Goal: Information Seeking & Learning: Learn about a topic

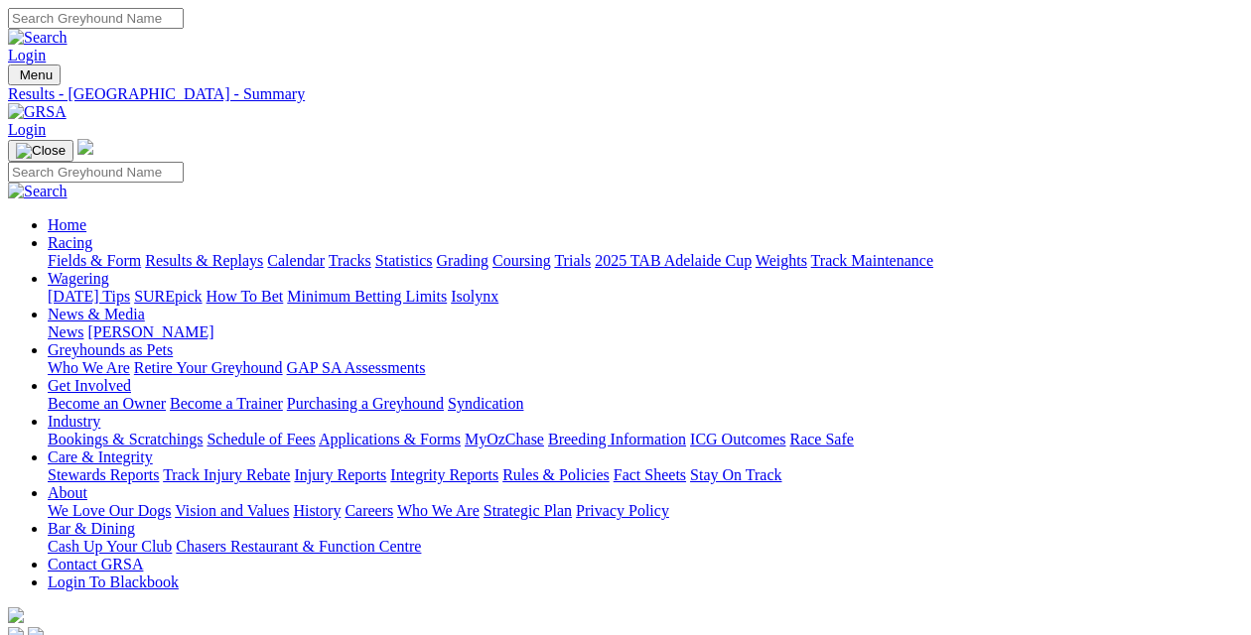
click at [215, 252] on link "Results & Replays" at bounding box center [204, 260] width 118 height 17
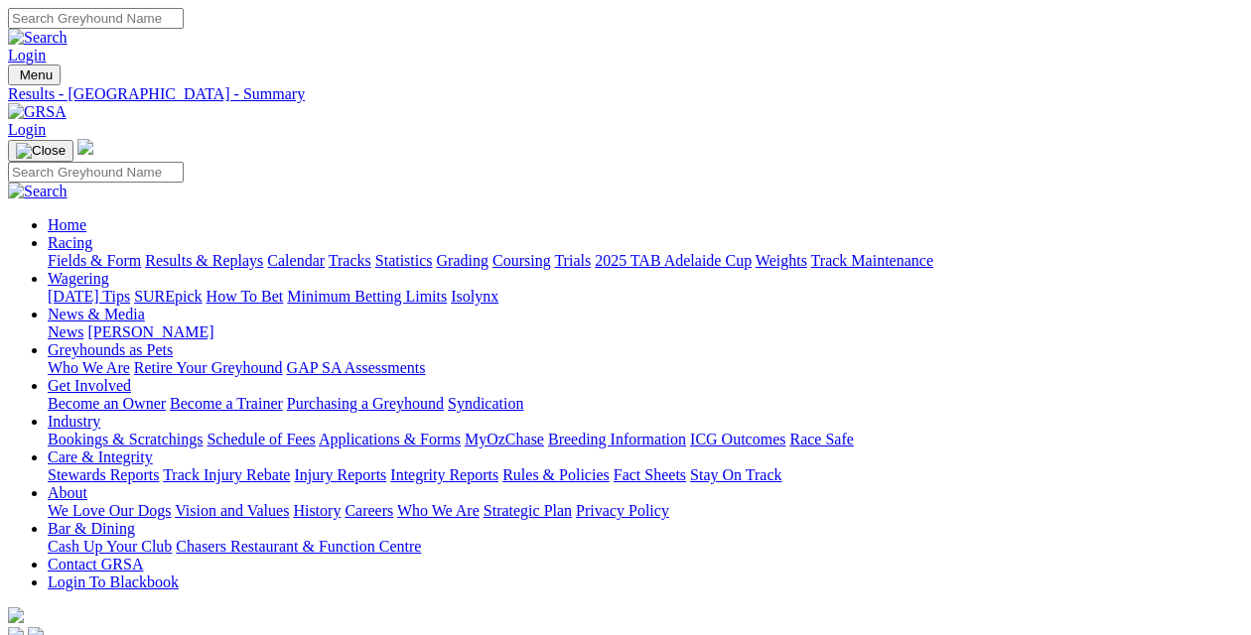
click at [50, 252] on link "Fields & Form" at bounding box center [94, 260] width 93 height 17
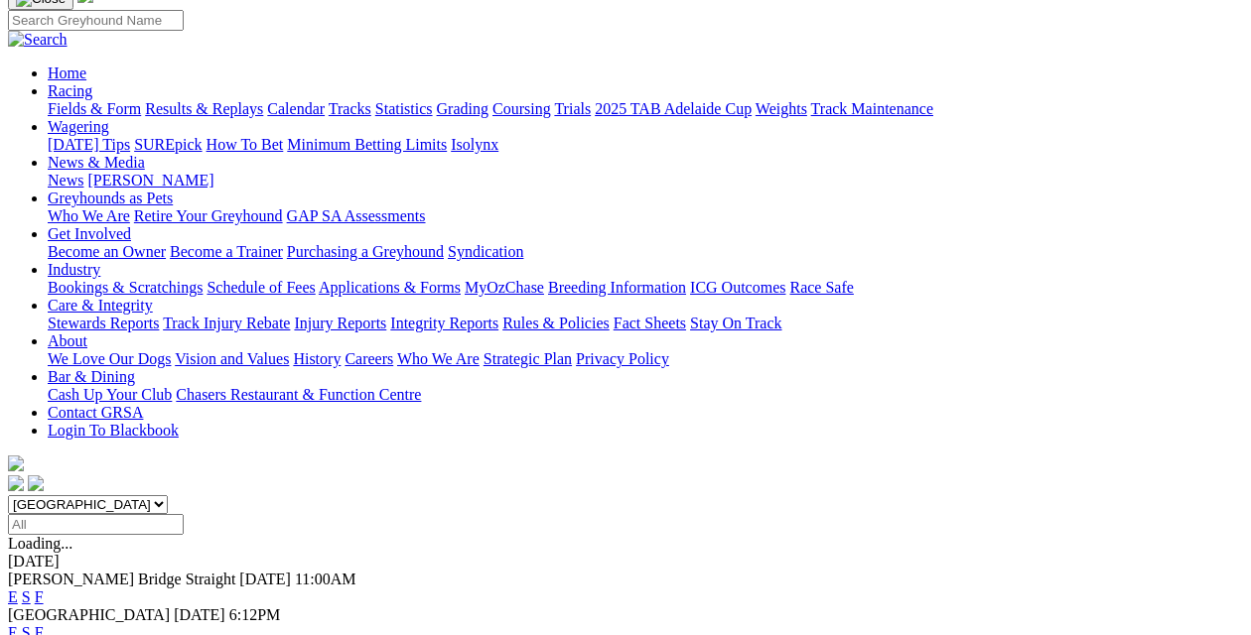
scroll to position [199, 0]
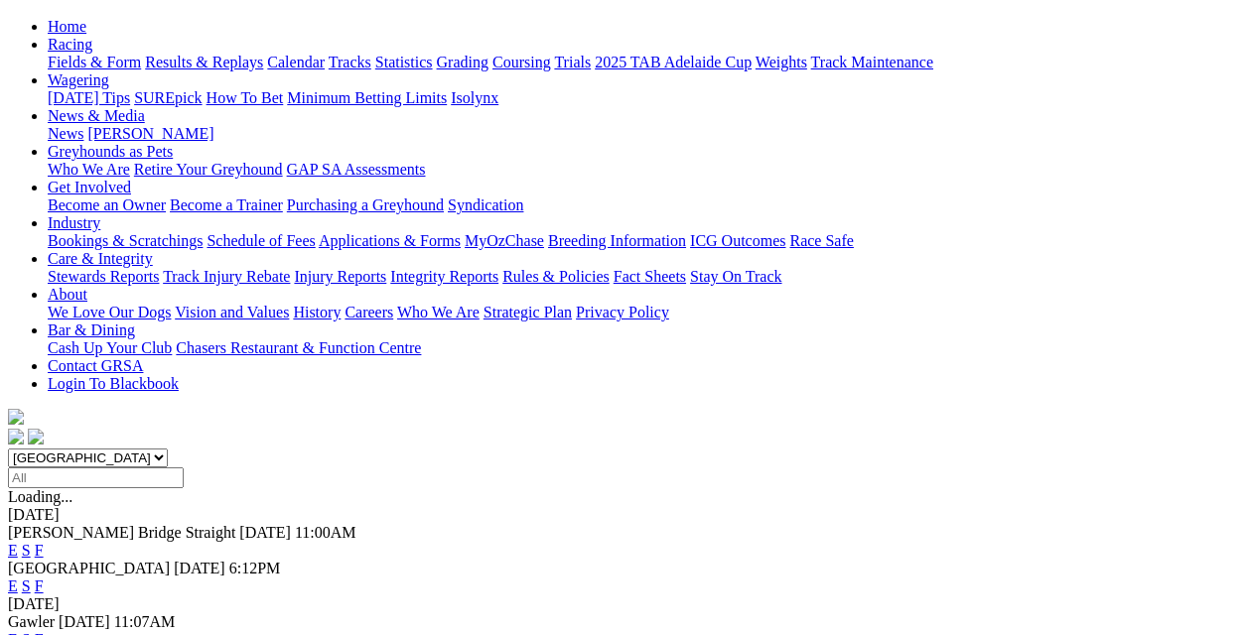
click at [44, 542] on link "F" at bounding box center [39, 550] width 9 height 17
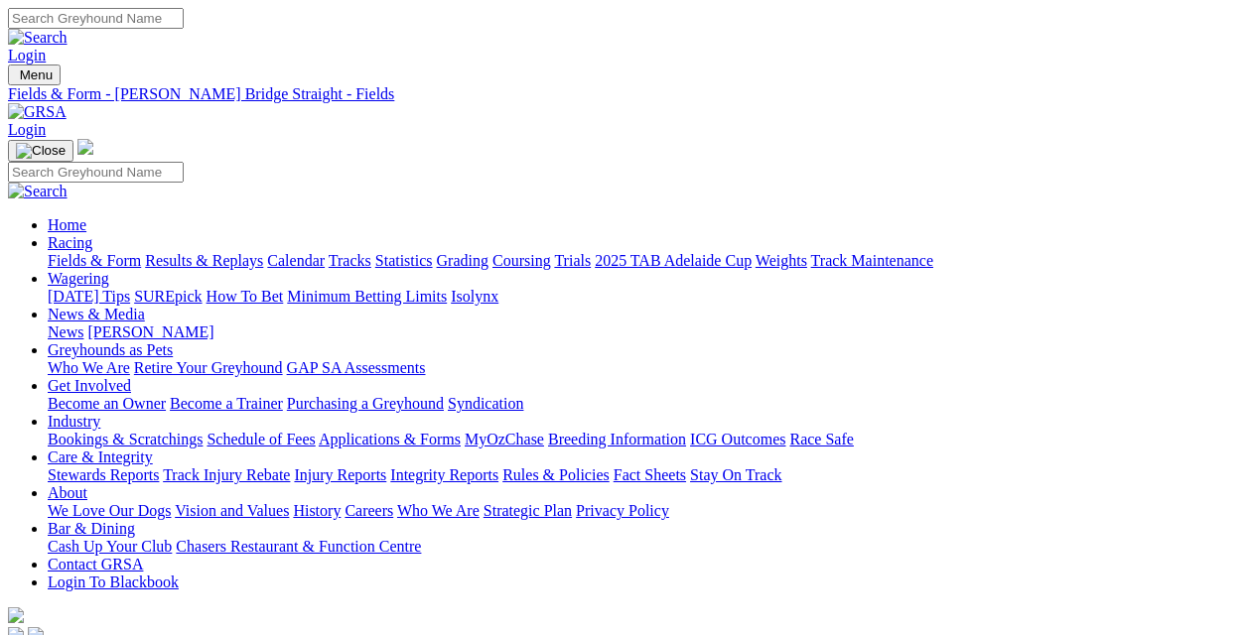
click at [50, 252] on link "Fields & Form" at bounding box center [94, 260] width 93 height 17
